Goal: Register for event/course

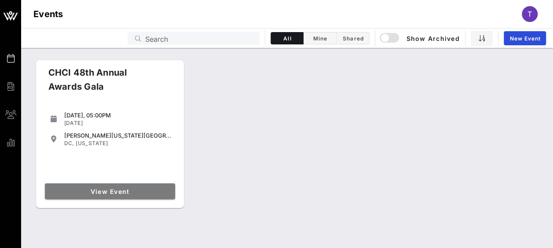
click at [105, 190] on span "View Event" at bounding box center [109, 191] width 123 height 7
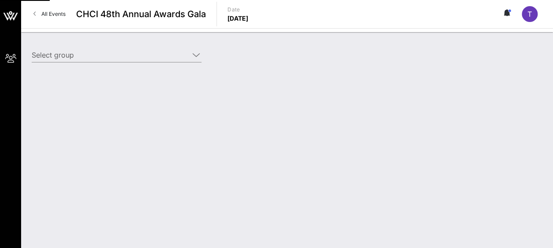
type input "AARP (AARP) [[PERSON_NAME], [EMAIL_ADDRESS][DOMAIN_NAME]]; [[PERSON_NAME] "[PER…"
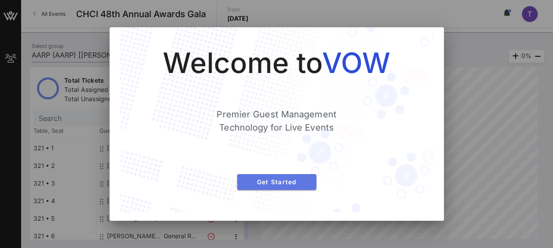
click at [285, 186] on button "Get Started" at bounding box center [276, 182] width 79 height 16
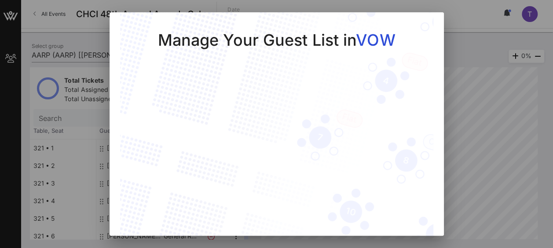
scroll to position [32, 0]
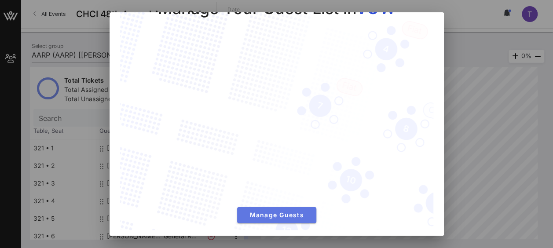
click at [279, 211] on span "Manage Guests" at bounding box center [276, 214] width 65 height 7
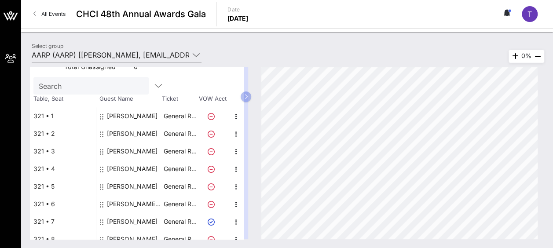
scroll to position [76, 0]
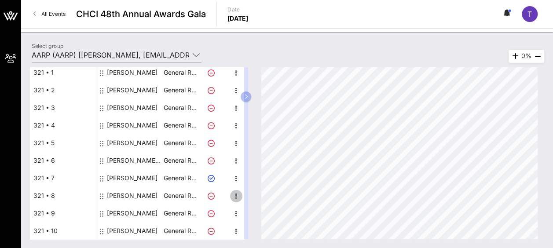
click at [237, 197] on icon "button" at bounding box center [236, 196] width 11 height 11
